Goal: Information Seeking & Learning: Learn about a topic

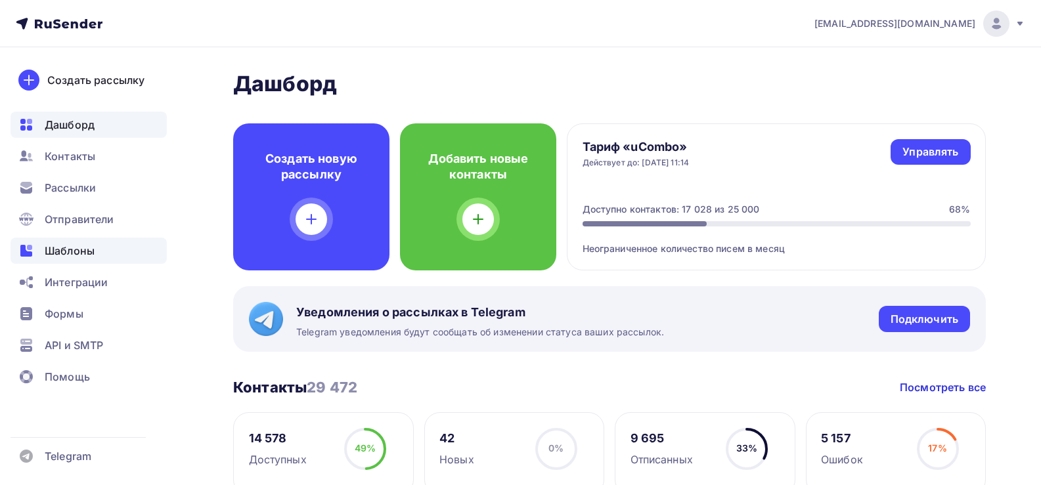
click at [70, 246] on span "Шаблоны" at bounding box center [70, 251] width 50 height 16
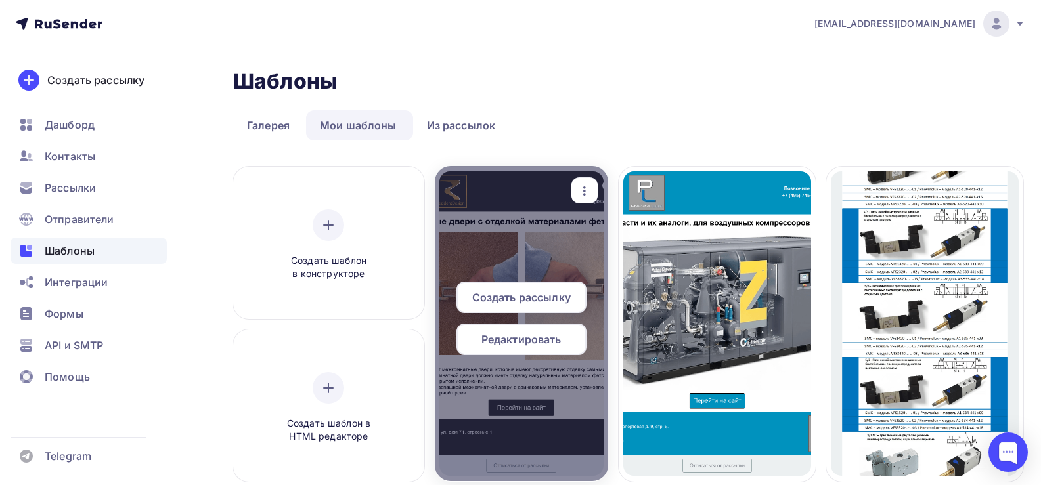
click at [586, 183] on icon "button" at bounding box center [585, 191] width 16 height 16
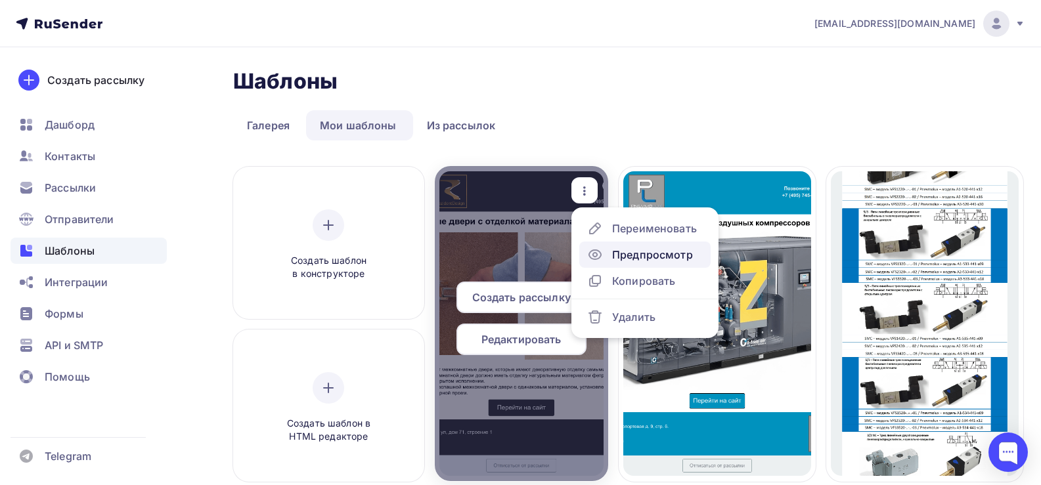
click at [659, 259] on div "Предпросмотр" at bounding box center [652, 255] width 81 height 16
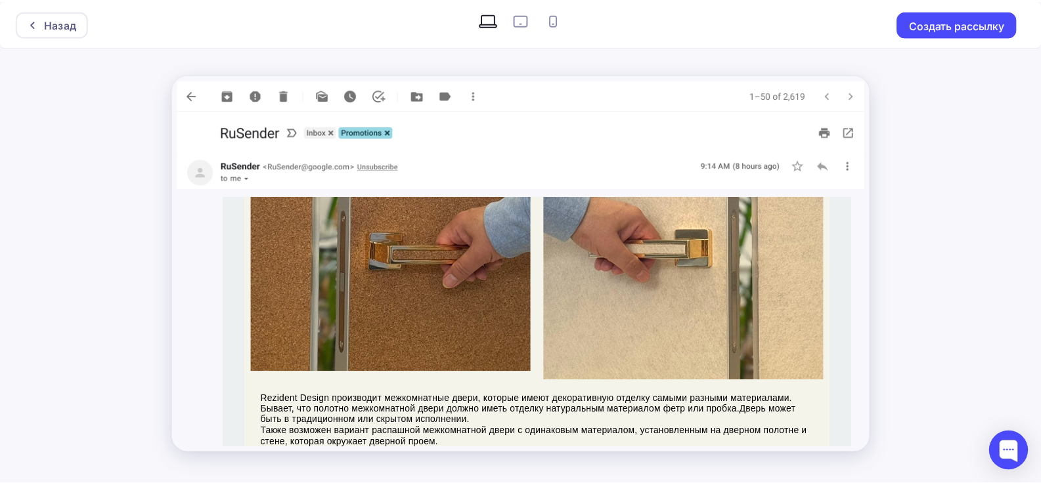
scroll to position [188, 0]
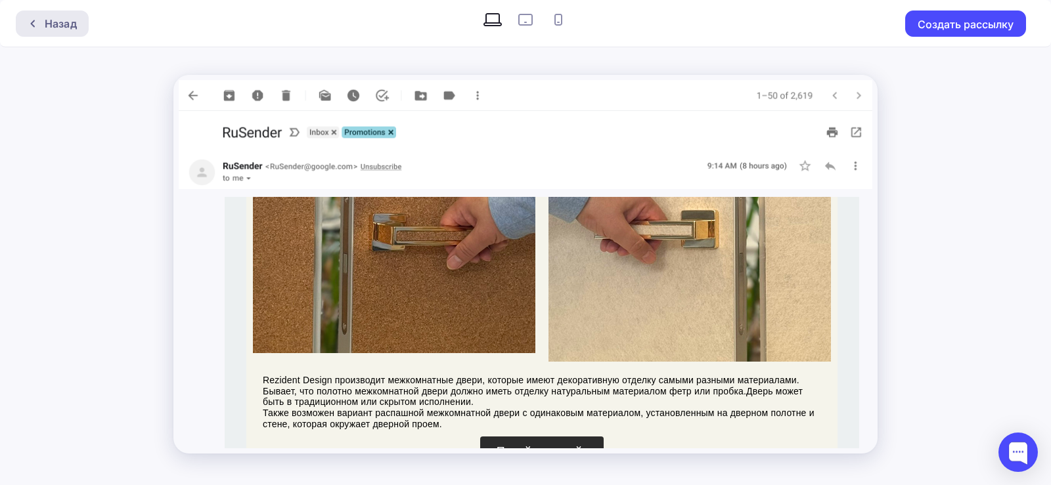
click at [55, 24] on div "Назад" at bounding box center [61, 24] width 32 height 16
